Goal: Task Accomplishment & Management: Complete application form

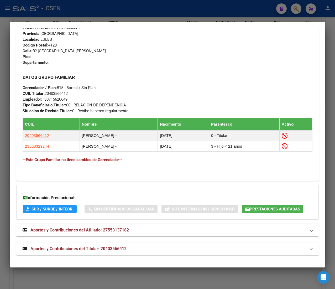
scroll to position [273, 0]
click at [131, 251] on mat-panel-title "Aportes y Contribuciones del Titular: 20403566412" at bounding box center [165, 248] width 284 height 6
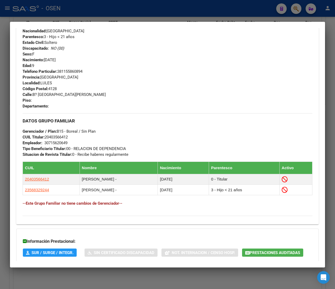
scroll to position [0, 0]
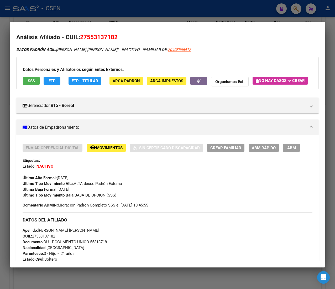
click at [127, 7] on div at bounding box center [167, 144] width 335 height 289
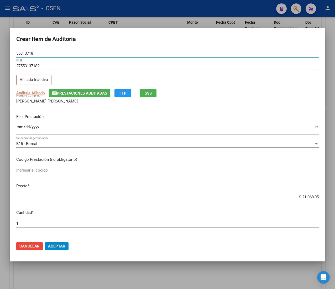
click at [18, 52] on input "55313718" at bounding box center [167, 53] width 302 height 5
click at [64, 247] on span "Aceptar" at bounding box center [56, 246] width 17 height 5
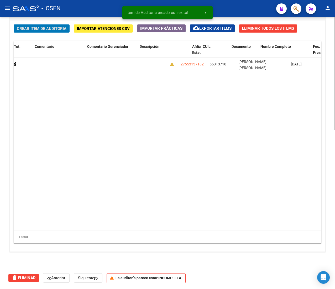
scroll to position [0, 206]
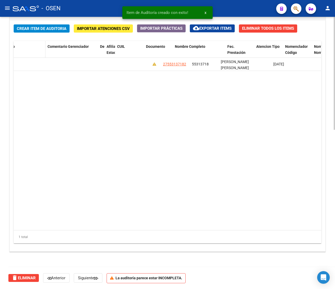
drag, startPoint x: 150, startPoint y: 51, endPoint x: 36, endPoint y: 54, distance: 114.2
click at [39, 54] on div "Id Gerenciador Monto Item Monto Aprobado Debitado Tot. Comentario Comentario Ge…" at bounding box center [171, 52] width 726 height 23
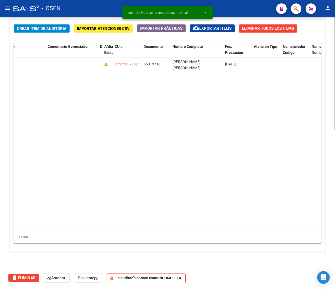
click at [93, 95] on datatable-body "159523 B15 - Boreal $ 21.068,05 $ 21.068,05 $ 0,00 27553137182 55313718 [PERSON…" at bounding box center [167, 144] width 307 height 172
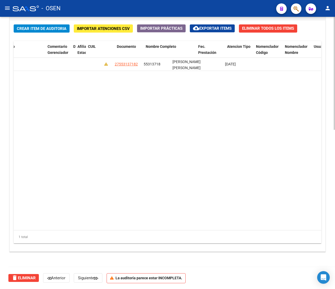
drag, startPoint x: 97, startPoint y: 49, endPoint x: 3, endPoint y: 56, distance: 94.2
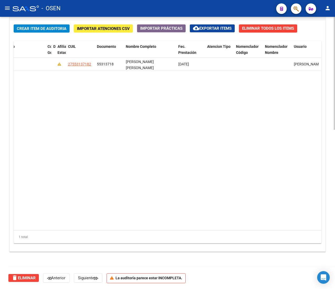
drag, startPoint x: 94, startPoint y: 107, endPoint x: 132, endPoint y: 222, distance: 121.3
click at [94, 108] on datatable-body "159523 B15 - Boreal $ 21.068,05 $ 21.068,05 $ 0,00 27553137182 55313718 [PERSON…" at bounding box center [167, 144] width 307 height 172
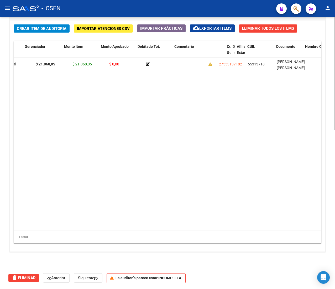
scroll to position [0, 27]
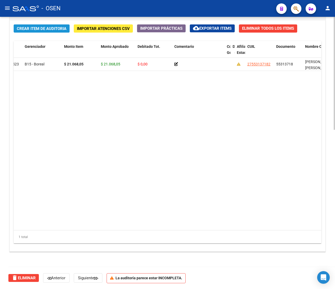
click at [48, 30] on span "Crear Item de Auditoria" at bounding box center [42, 28] width 50 height 5
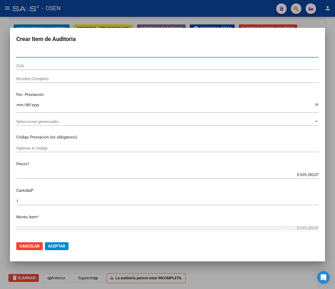
click at [28, 53] on input "Nro Documento" at bounding box center [167, 53] width 302 height 5
paste input "59543068"
type input "59543068"
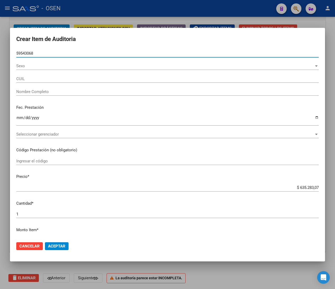
type input "20595430683"
type input "[PERSON_NAME]"
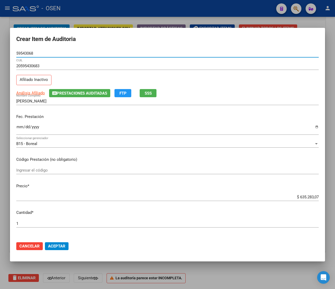
type input "59543068"
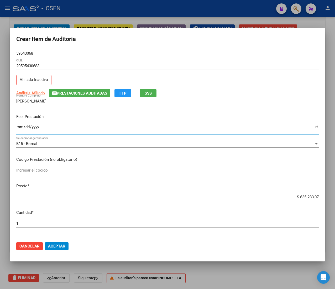
click at [20, 128] on input "Ingresar la fecha" at bounding box center [167, 129] width 302 height 8
type input "[DATE]"
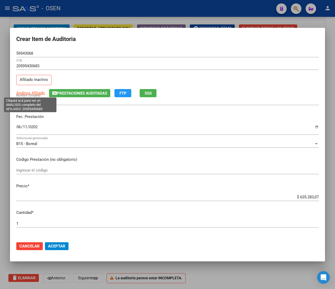
click at [38, 91] on span "Análisis Afiliado" at bounding box center [30, 93] width 29 height 5
type textarea "20595430683"
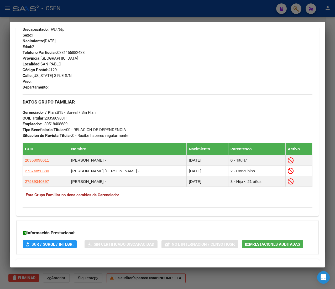
scroll to position [284, 0]
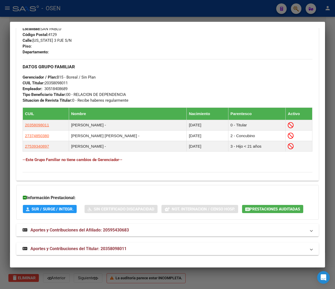
click at [158, 252] on mat-expansion-panel-header "Aportes y Contribuciones del Titular: 20358098011" at bounding box center [167, 248] width 302 height 13
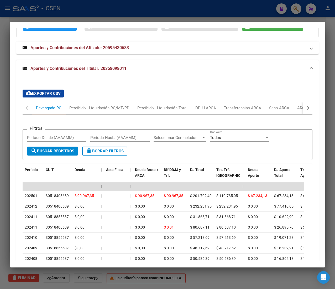
scroll to position [494, 0]
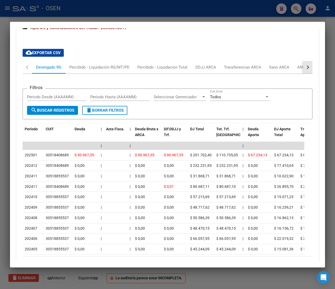
click at [303, 74] on button "button" at bounding box center [307, 67] width 9 height 13
click at [285, 70] on div "ARCA Relaciones Laborales" at bounding box center [268, 67] width 49 height 6
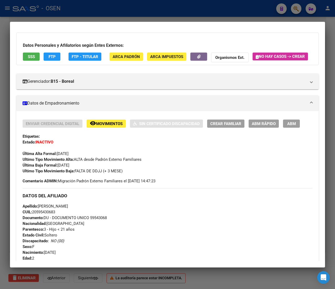
scroll to position [0, 0]
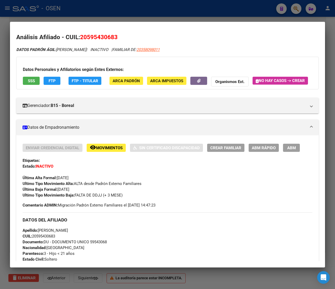
click at [35, 77] on button "SSS" at bounding box center [31, 81] width 17 height 8
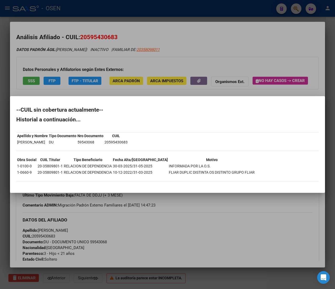
drag, startPoint x: 124, startPoint y: 141, endPoint x: 151, endPoint y: 144, distance: 27.4
click at [151, 144] on div "--CUIL sin cobertura actualmente-- Historial a continuación... Apellido y Nombr…" at bounding box center [167, 146] width 302 height 79
drag, startPoint x: 147, startPoint y: 145, endPoint x: 135, endPoint y: 143, distance: 12.4
click at [146, 145] on div "--CUIL sin cobertura actualmente-- Historial a continuación... Apellido y Nombr…" at bounding box center [167, 146] width 302 height 79
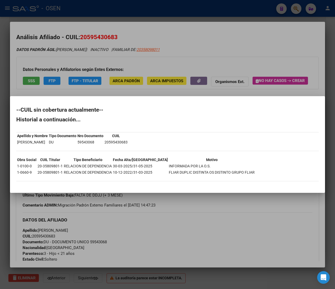
click at [128, 142] on td "20595430683" at bounding box center [116, 142] width 24 height 6
click at [125, 143] on td "20595430683" at bounding box center [116, 142] width 24 height 6
drag, startPoint x: 126, startPoint y: 143, endPoint x: 151, endPoint y: 144, distance: 24.4
click at [128, 143] on td "20595430683" at bounding box center [116, 142] width 24 height 6
click at [149, 144] on div "--CUIL sin cobertura actualmente-- Historial a continuación... Apellido y Nombr…" at bounding box center [167, 146] width 302 height 79
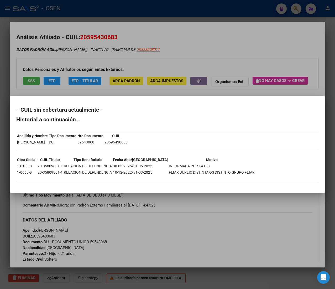
drag, startPoint x: 61, startPoint y: 171, endPoint x: 219, endPoint y: 175, distance: 157.6
click at [219, 175] on div "--CUIL sin cobertura actualmente-- Historial a continuación... Apellido y Nombr…" at bounding box center [167, 146] width 302 height 79
click at [127, 180] on div "--CUIL sin cobertura actualmente-- Historial a continuación... Apellido y Nombr…" at bounding box center [167, 146] width 302 height 79
click at [243, 212] on div at bounding box center [167, 144] width 335 height 289
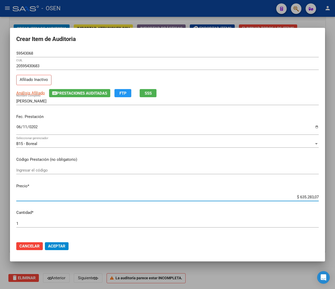
click at [298, 196] on input "$ 635.283,07" at bounding box center [167, 197] width 302 height 5
type input "$ 0,01"
type input "$ 0,12"
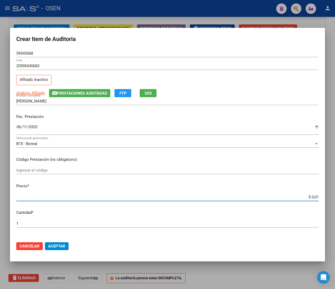
type input "$ 0,12"
type input "$ 1,23"
type input "$ 12,38"
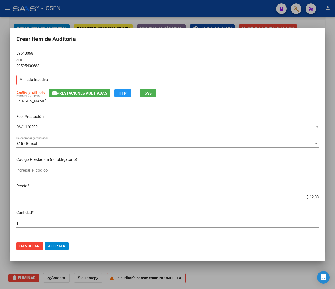
type input "$ 123,83"
type input "$ 1.238,33"
type input "$ 12.383,33"
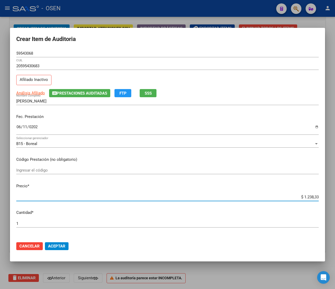
type input "$ 12.383,33"
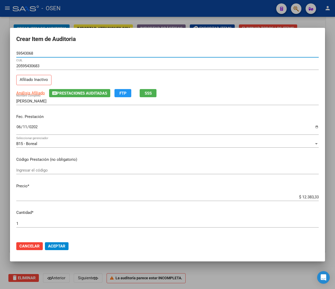
click at [27, 53] on input "59543068" at bounding box center [167, 53] width 302 height 5
click at [118, 114] on p "Fec. Prestación" at bounding box center [167, 117] width 302 height 6
click at [51, 248] on span "Aceptar" at bounding box center [56, 246] width 17 height 5
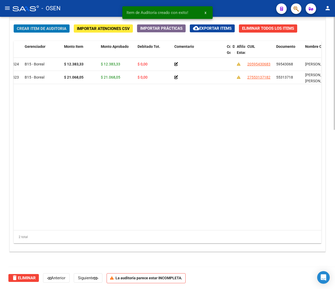
click at [43, 30] on span "Crear Item de Auditoria" at bounding box center [42, 28] width 50 height 5
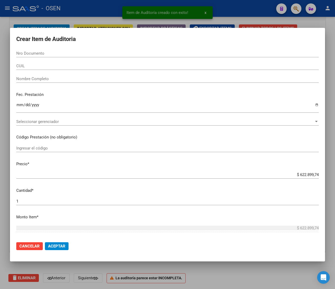
click at [40, 52] on input "Nro Documento" at bounding box center [167, 53] width 302 height 5
paste input "59634921"
type input "59634921"
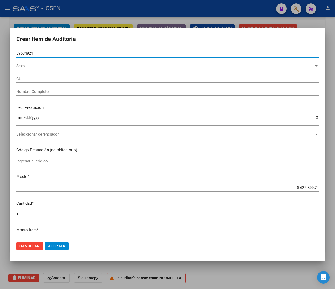
type input "27596349213"
type input "[PERSON_NAME] DE [GEOGRAPHIC_DATA]"
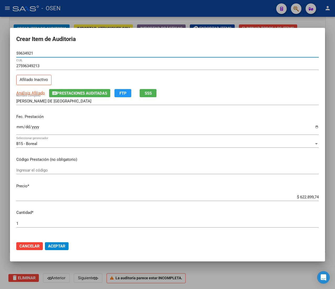
type input "59634921"
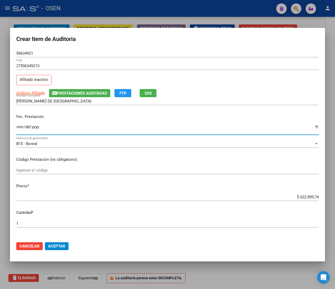
click at [19, 125] on input "Ingresar la fecha" at bounding box center [167, 129] width 302 height 8
type input "[DATE]"
click at [32, 94] on span "Análisis Afiliado" at bounding box center [30, 93] width 29 height 5
type textarea "27596349213"
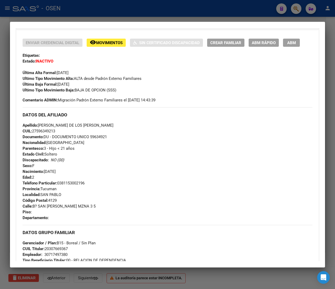
scroll to position [294, 0]
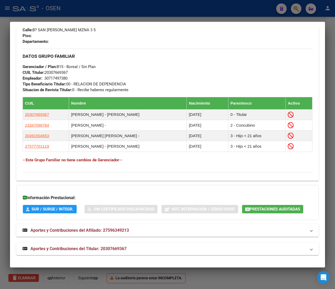
click at [139, 250] on mat-panel-title "Aportes y Contribuciones del Titular: 20307669367" at bounding box center [165, 248] width 284 height 6
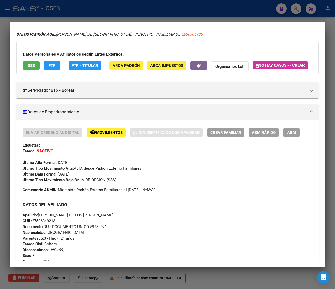
scroll to position [0, 0]
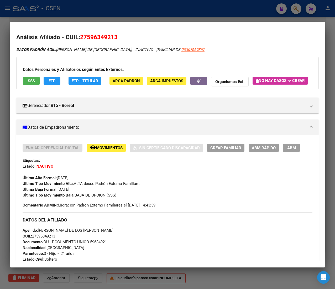
click at [49, 79] on span "FTP" at bounding box center [52, 80] width 7 height 5
click at [36, 81] on button "SSS" at bounding box center [31, 81] width 17 height 8
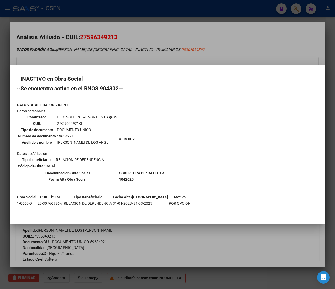
click at [140, 178] on td "1042025" at bounding box center [142, 179] width 47 height 6
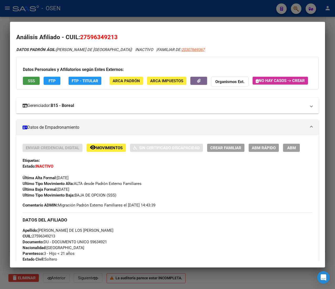
click at [209, 113] on mat-expansion-panel-header "Gerenciador: B15 - Boreal" at bounding box center [167, 106] width 302 height 16
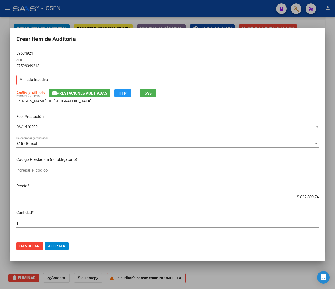
click at [299, 194] on div "$ 622.899,74 Ingresar el precio" at bounding box center [167, 197] width 302 height 8
type input "$ 6.228.997,42"
type input "$ 62.289.974,21"
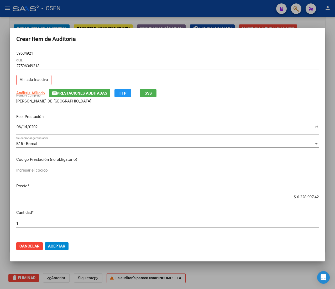
type input "$ 62.289.974,21"
type input "$ 622.899.742,10"
type input "$ 6.228.997.421,06"
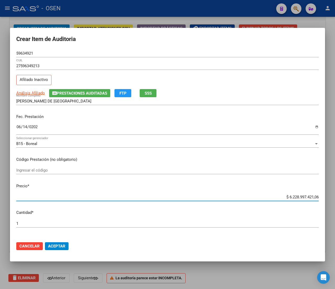
type input "$ [PHONE_NUMBER],68"
type input "$ 622.899.742.106,80"
type input "$ 6.228.997.421.068,05"
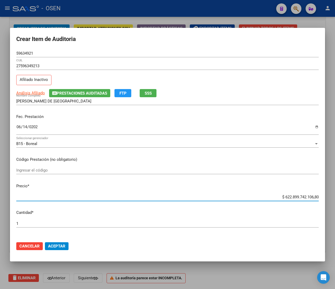
type input "$ 6.228.997.421.068,05"
click at [300, 198] on input "$ 6.228.997.421.068,05" at bounding box center [167, 197] width 302 height 5
type input "$ 0,02"
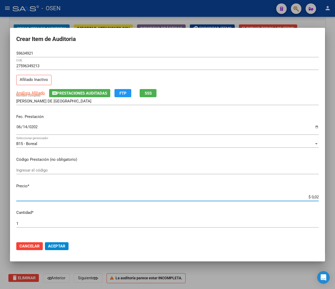
type input "$ 0,21"
type input "$ 2,10"
type input "$ 21,06"
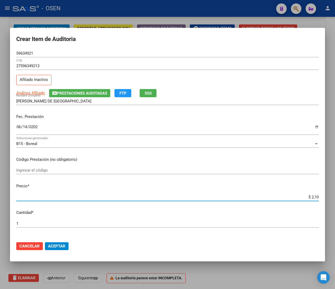
type input "$ 21,06"
type input "$ 210,68"
type input "$ 2.106,80"
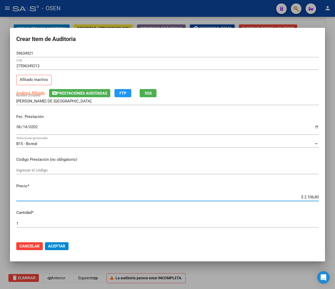
type input "$ 21.068,05"
click at [67, 243] on button "Aceptar" at bounding box center [57, 246] width 24 height 8
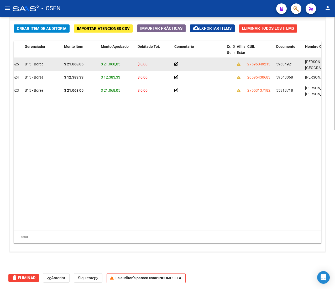
click at [281, 62] on span "59634921" at bounding box center [284, 64] width 17 height 4
click at [281, 61] on div "59634921" at bounding box center [288, 64] width 25 height 6
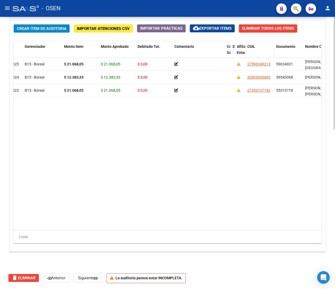
copy span "59634921"
click at [36, 31] on button "Crear Item de Auditoria" at bounding box center [42, 28] width 56 height 8
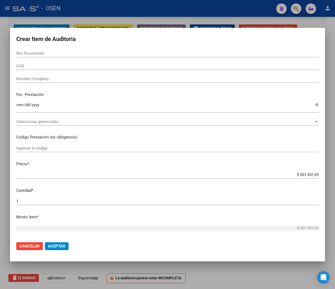
click at [36, 67] on input "CUIL" at bounding box center [167, 66] width 302 height 5
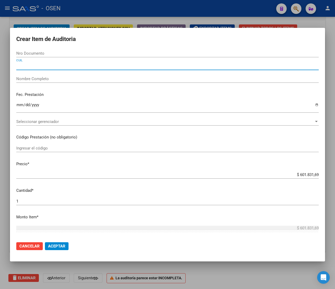
paste input "20479183059"
type input "20479183059"
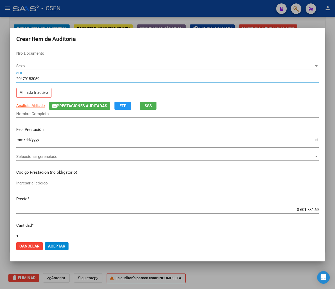
type input "47918305"
type input "[PERSON_NAME]"
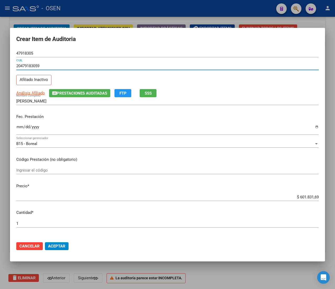
type input "20479183059"
click at [33, 71] on div "20479183059 CUIL" at bounding box center [167, 68] width 302 height 13
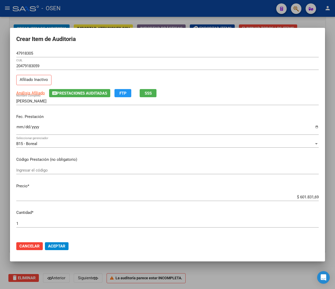
click at [21, 129] on input "Ingresar la fecha" at bounding box center [167, 129] width 302 height 8
type input "[DATE]"
click at [146, 93] on span "SSS" at bounding box center [148, 93] width 7 height 5
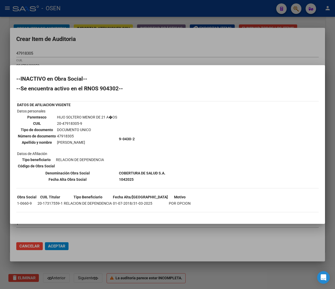
click at [132, 46] on div at bounding box center [167, 144] width 335 height 289
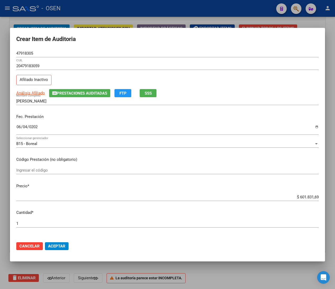
click at [303, 197] on input "$ 601.831,69" at bounding box center [167, 197] width 302 height 5
type input "$ 0,02"
type input "$ 0,21"
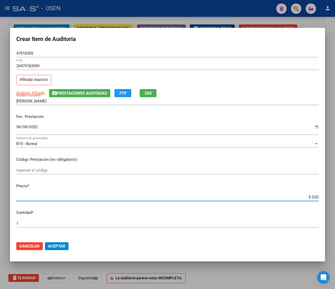
type input "$ 0,21"
type input "$ 2,10"
type input "$ 21,06"
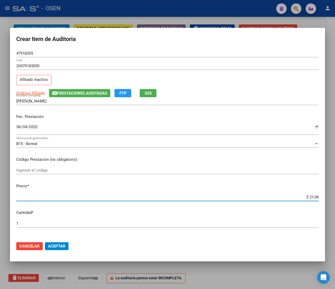
type input "$ 210,68"
type input "$ 2.106,80"
type input "$ 21.068,05"
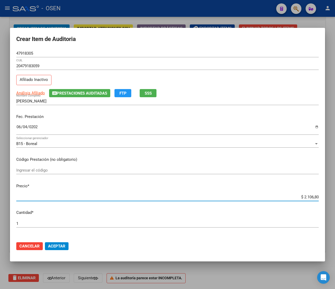
type input "$ 21.068,05"
click at [20, 54] on input "47918305" at bounding box center [167, 53] width 302 height 5
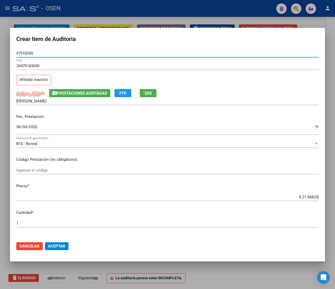
click at [20, 54] on input "47918305" at bounding box center [167, 53] width 302 height 5
click at [59, 246] on span "Aceptar" at bounding box center [56, 246] width 17 height 5
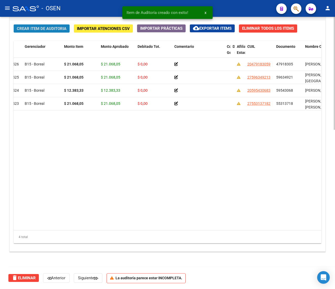
click at [14, 28] on button "Crear Item de Auditoria" at bounding box center [42, 28] width 56 height 8
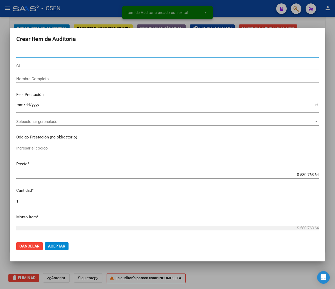
click at [67, 67] on input "CUIL" at bounding box center [167, 66] width 302 height 5
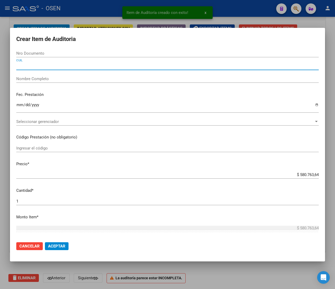
paste input "20268348612"
type input "20268348612"
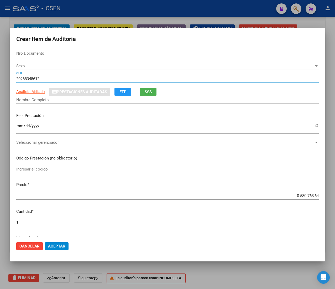
type input "26834861"
type input "[PERSON_NAME] [PERSON_NAME]"
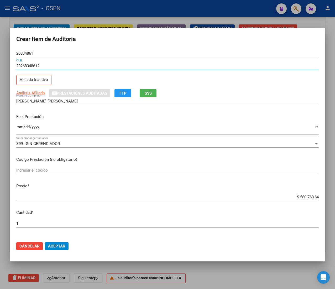
type input "20268348612"
click at [19, 128] on input "Ingresar la fecha" at bounding box center [167, 129] width 302 height 8
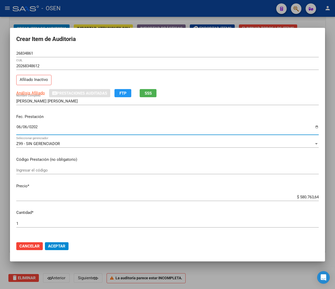
type input "[DATE]"
click at [29, 93] on span "Análisis Afiliado" at bounding box center [30, 93] width 29 height 5
type textarea "20268348612"
click at [150, 91] on span "SSS" at bounding box center [148, 93] width 7 height 5
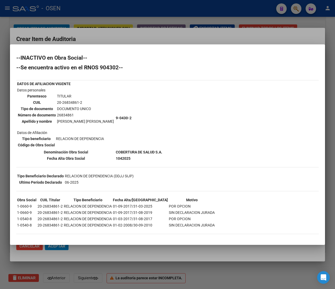
click at [191, 133] on div "--INACTIVO en Obra Social-- --Se encuentra activo en el RNOS 904302-- DATOS DE …" at bounding box center [167, 147] width 302 height 184
click at [190, 133] on div "--INACTIVO en Obra Social-- --Se encuentra activo en el RNOS 904302-- DATOS DE …" at bounding box center [167, 147] width 302 height 184
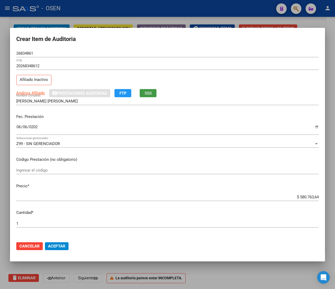
click at [301, 195] on input "$ 580.763,64" at bounding box center [167, 197] width 302 height 5
type input "$ 0,02"
type input "$ 0,21"
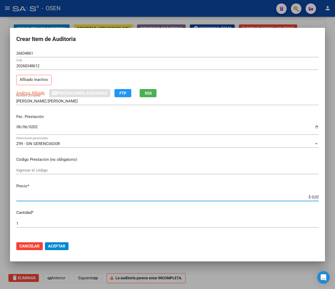
type input "$ 0,21"
type input "$ 2,10"
type input "$ 21,06"
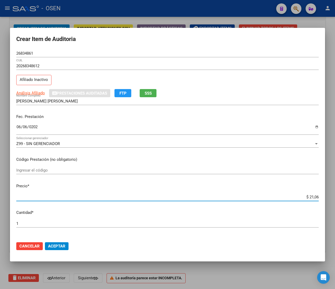
type input "$ 210,68"
type input "$ 2.106,80"
type input "$ 21.068,05"
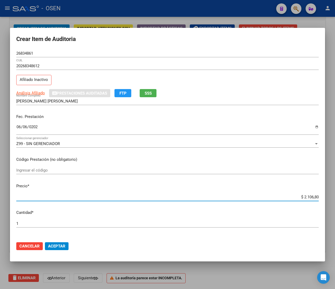
type input "$ 21.068,05"
click at [25, 54] on input "26834861" at bounding box center [167, 53] width 302 height 5
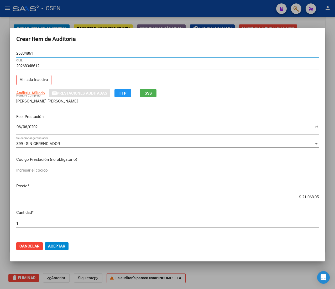
click at [25, 54] on input "26834861" at bounding box center [167, 53] width 302 height 5
click at [46, 248] on button "Aceptar" at bounding box center [57, 246] width 24 height 8
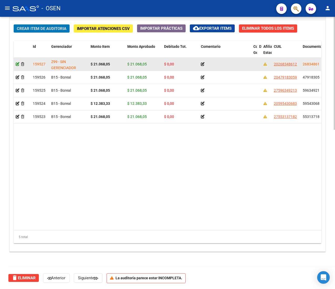
click at [17, 64] on icon at bounding box center [18, 64] width 4 height 4
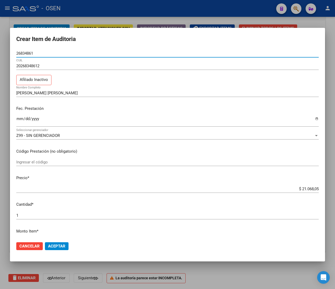
drag, startPoint x: 93, startPoint y: 9, endPoint x: 145, endPoint y: 79, distance: 87.4
click at [93, 10] on div at bounding box center [167, 144] width 335 height 289
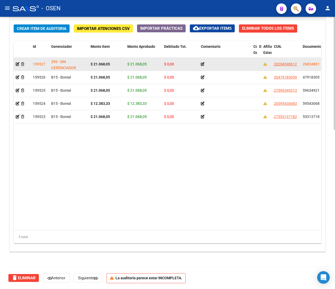
click at [285, 65] on span "20268348612" at bounding box center [285, 64] width 23 height 4
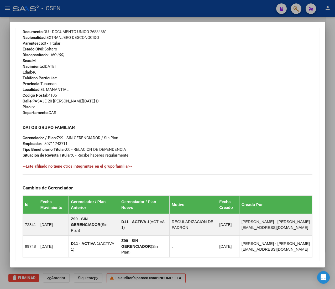
scroll to position [263, 0]
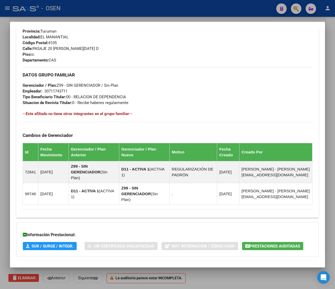
click at [137, 12] on div at bounding box center [167, 144] width 335 height 289
